Goal: Task Accomplishment & Management: Complete application form

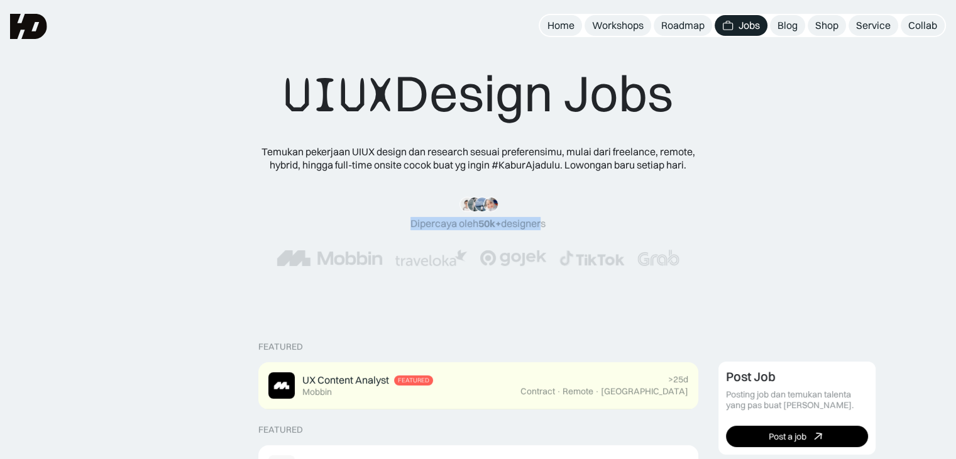
drag, startPoint x: 405, startPoint y: 215, endPoint x: 538, endPoint y: 226, distance: 133.7
click at [538, 226] on div "“Siang tim HD, mau ngasih kabar kalo mulai minggu depan udah landing my first j…" at bounding box center [478, 232] width 755 height 70
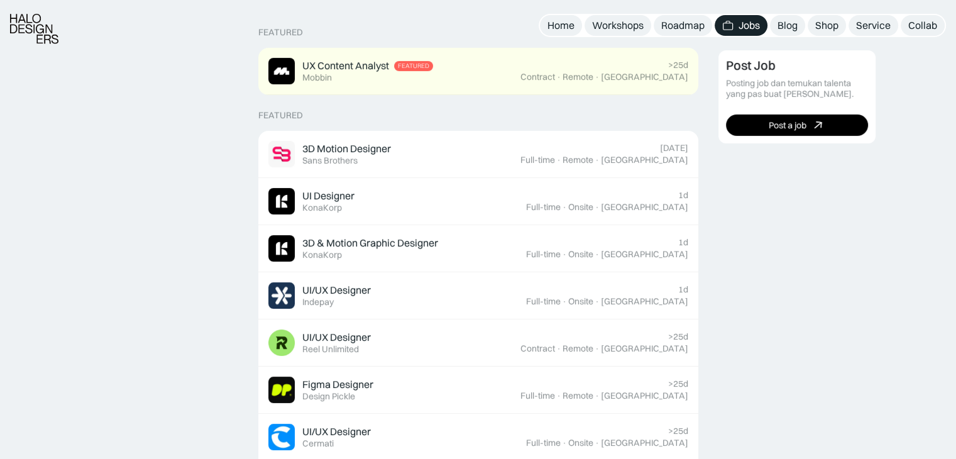
scroll to position [566, 0]
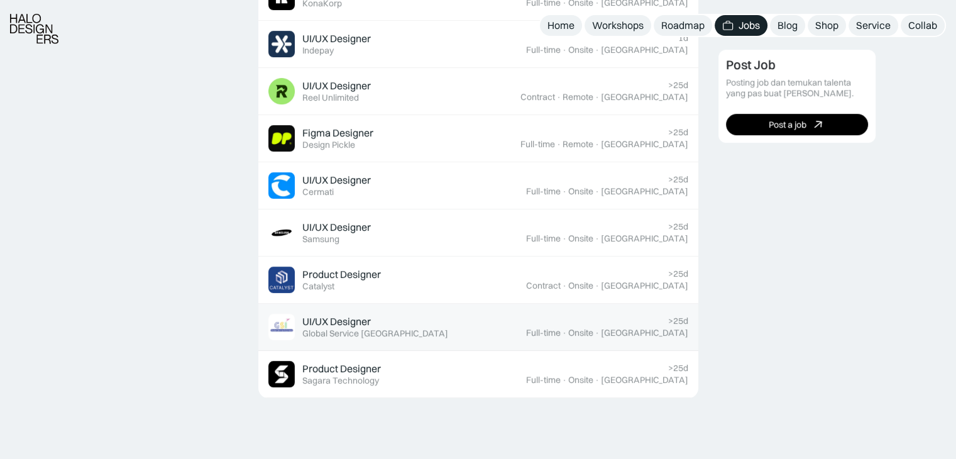
click at [364, 336] on div "Global Service [GEOGRAPHIC_DATA]" at bounding box center [375, 333] width 146 height 11
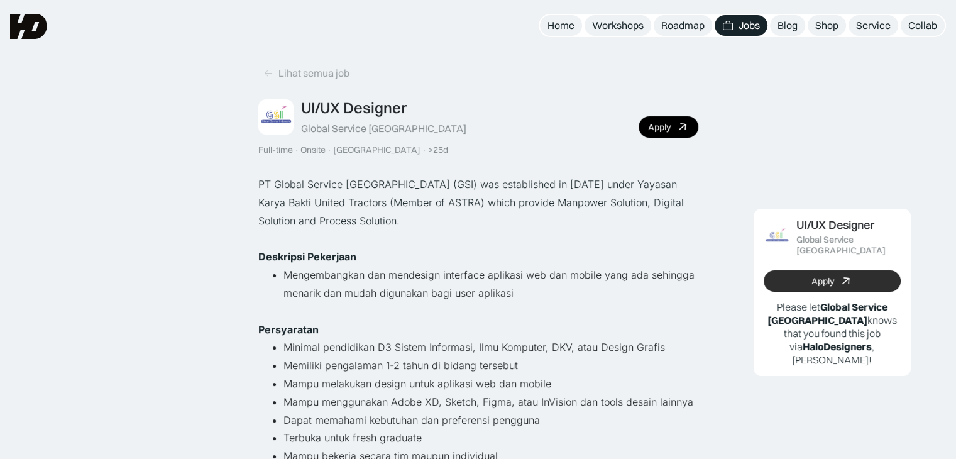
click at [807, 270] on link "Apply" at bounding box center [832, 280] width 137 height 21
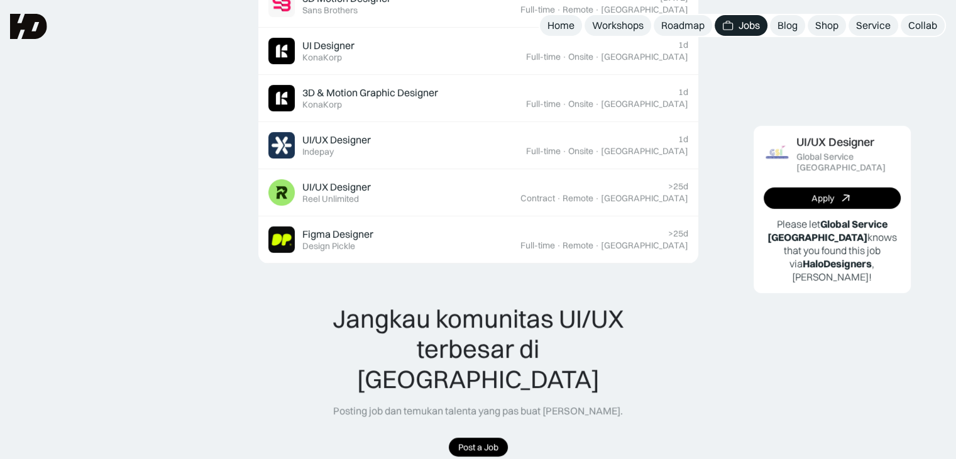
scroll to position [372, 0]
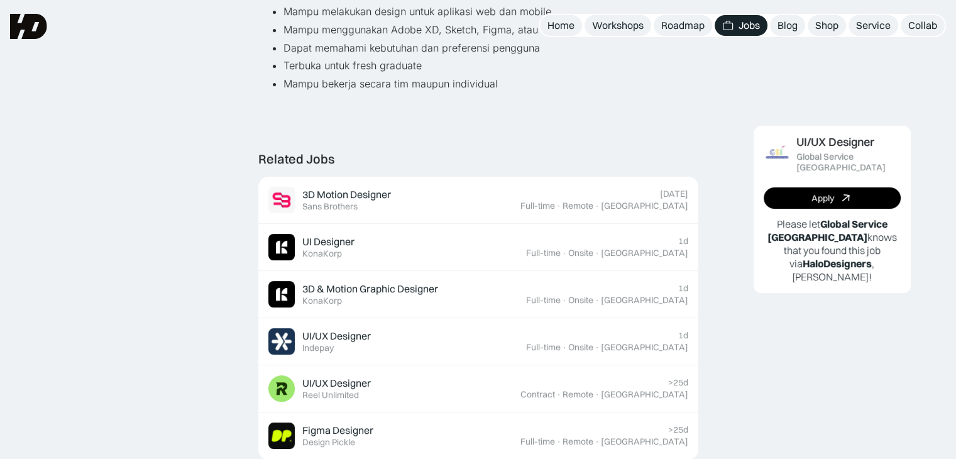
click at [734, 24] on link "Jobs" at bounding box center [741, 25] width 53 height 21
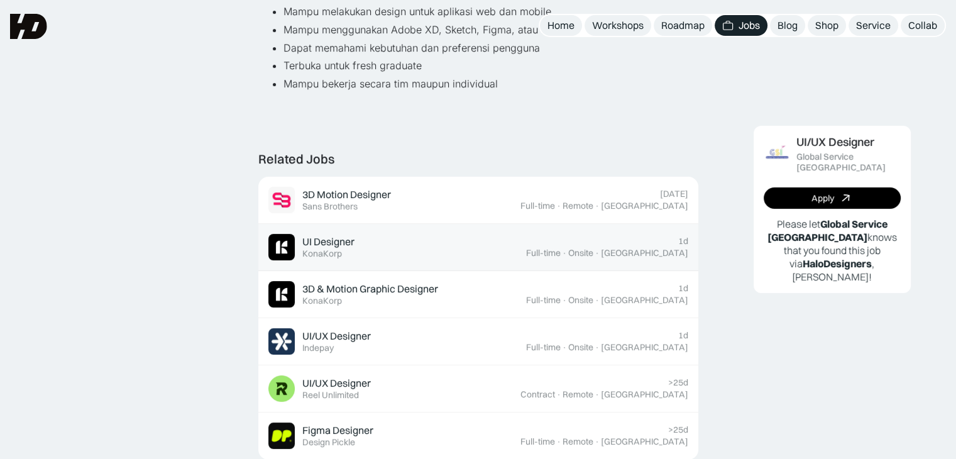
scroll to position [58, 0]
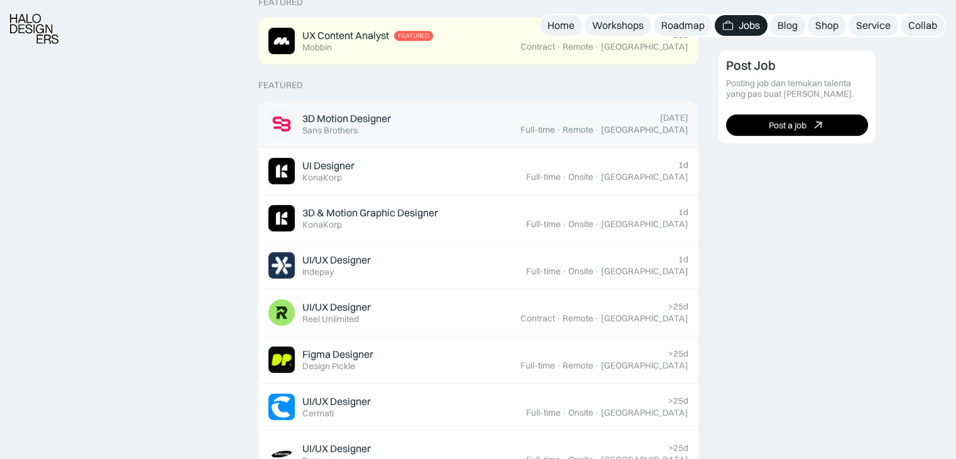
scroll to position [440, 0]
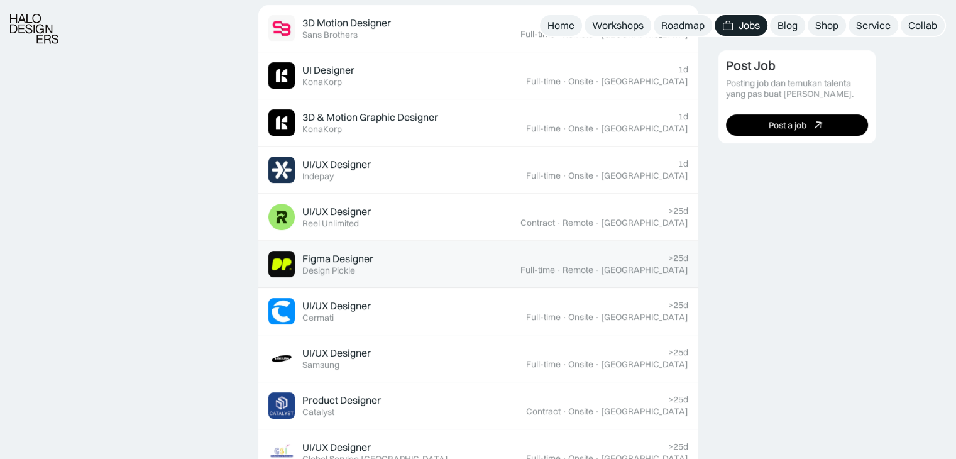
click at [555, 265] on div "Full-time" at bounding box center [537, 270] width 35 height 11
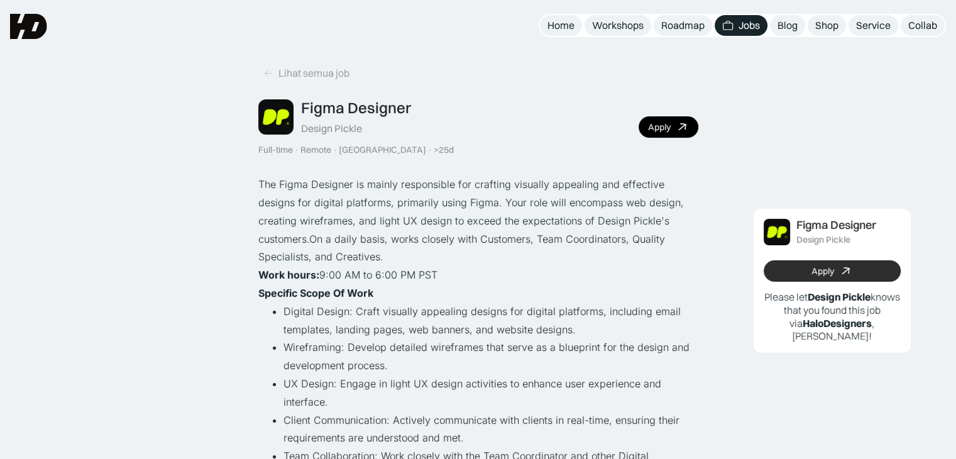
click at [802, 266] on link "Apply" at bounding box center [832, 270] width 137 height 21
